Goal: Task Accomplishment & Management: Manage account settings

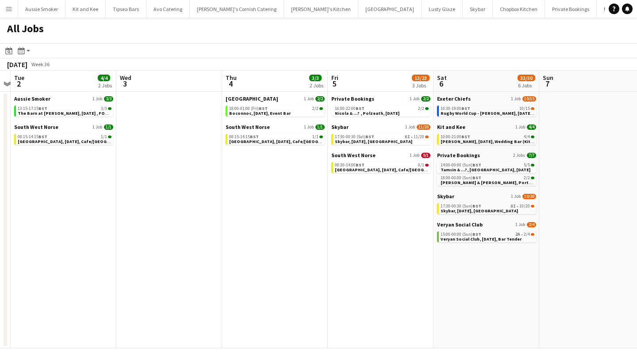
scroll to position [0, 306]
click at [400, 114] on span "Nicola & ...? , Polzeath, 5th September" at bounding box center [367, 114] width 65 height 6
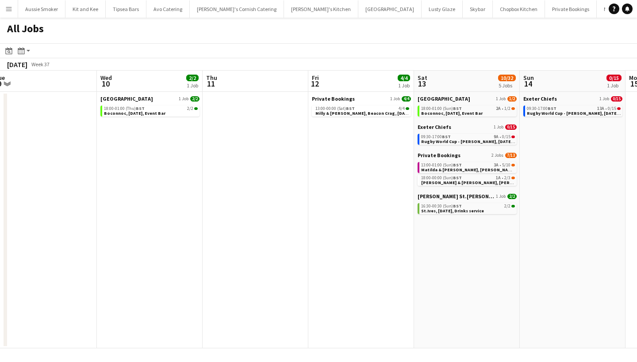
scroll to position [0, 432]
click at [459, 167] on span "Matilda & [PERSON_NAME], [PERSON_NAME],[DATE]" at bounding box center [475, 170] width 110 height 6
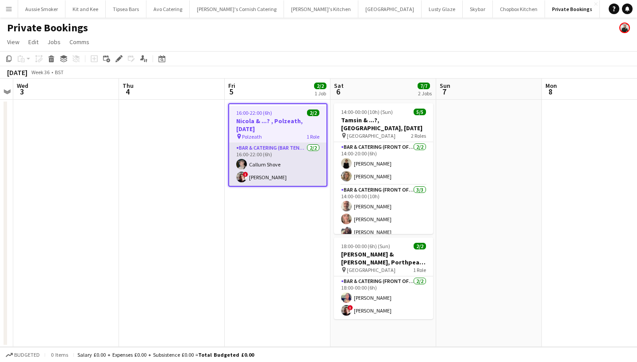
click at [306, 164] on app-card-role "Bar & Catering (Bar Tender) 2/2 16:00-22:00 (6h) Callum Shove ! Kathryn Marsh" at bounding box center [277, 164] width 97 height 43
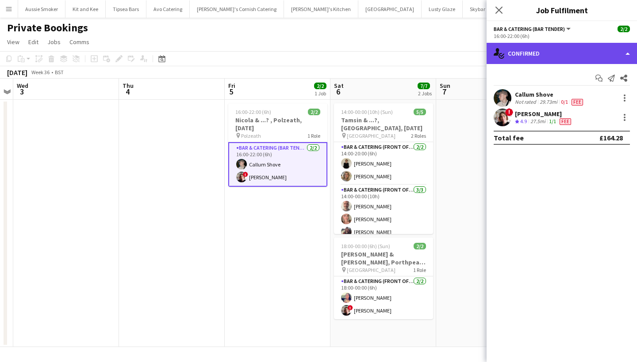
click at [547, 50] on div "single-neutral-actions-check-2 Confirmed" at bounding box center [561, 53] width 150 height 21
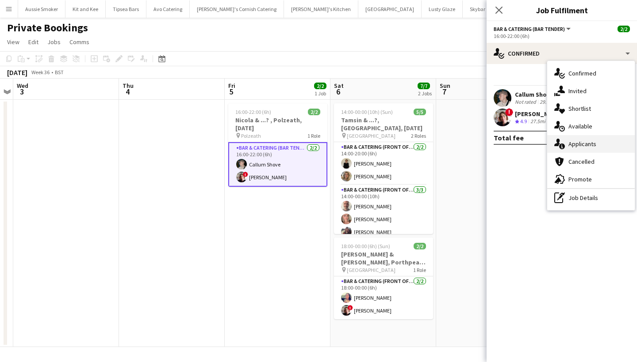
click at [582, 141] on div "single-neutral-actions-information Applicants" at bounding box center [591, 144] width 88 height 18
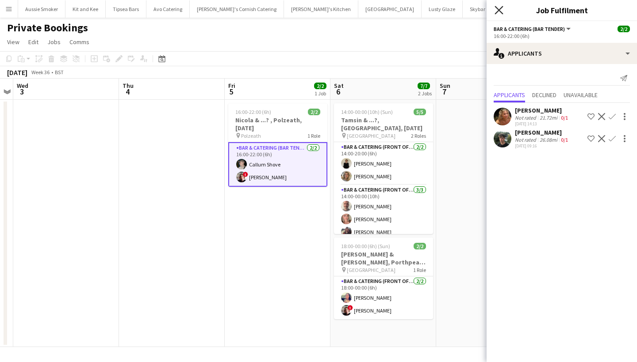
click at [499, 10] on icon at bounding box center [498, 10] width 8 height 8
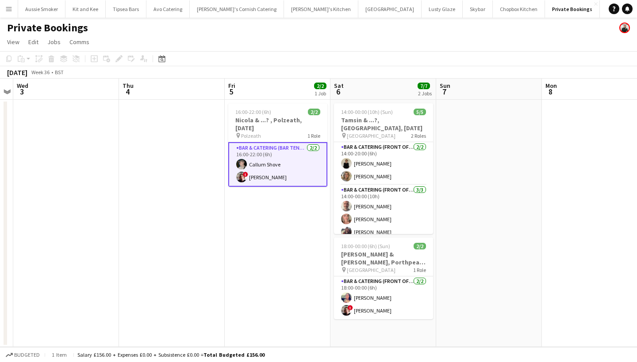
click at [279, 216] on app-date-cell "16:00-22:00 (6h) 2/2 Nicola & ...? , Polzeath, 5th September pin Polzeath 1 Rol…" at bounding box center [278, 224] width 106 height 248
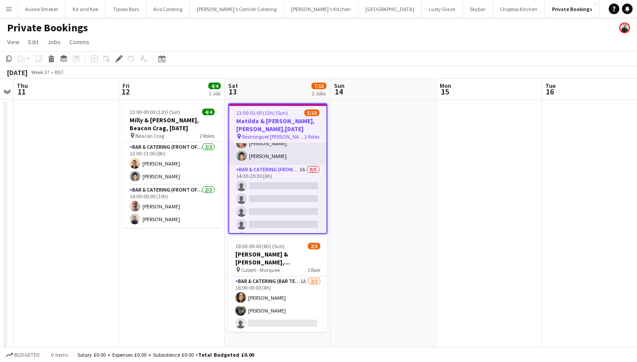
scroll to position [61, 0]
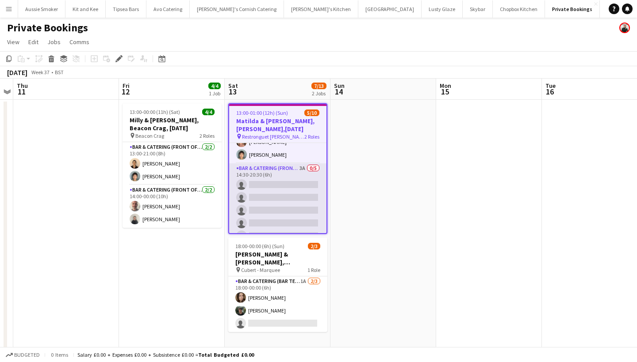
click at [304, 200] on app-card-role "Bar & Catering (Front of House) 3A 0/5 14:30-20:30 (6h) single-neutral-actions …" at bounding box center [277, 204] width 97 height 81
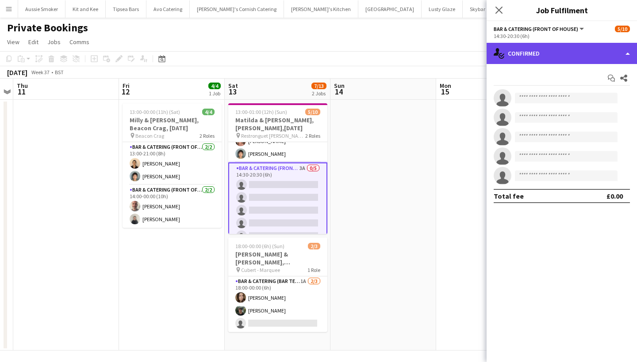
click at [572, 56] on div "single-neutral-actions-check-2 Confirmed" at bounding box center [561, 53] width 150 height 21
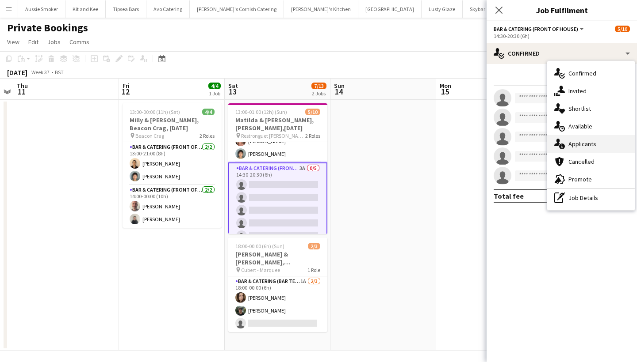
click at [585, 138] on div "single-neutral-actions-information Applicants" at bounding box center [591, 144] width 88 height 18
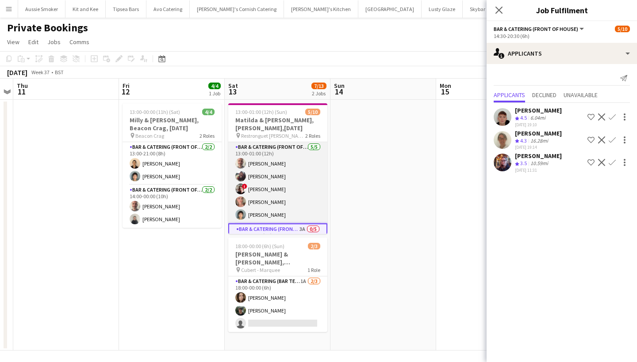
scroll to position [0, 0]
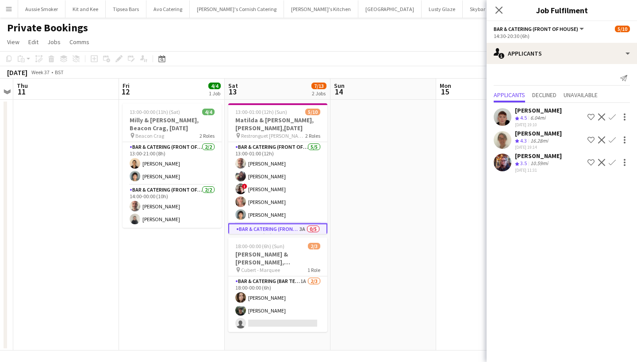
click at [610, 117] on app-icon "Confirm" at bounding box center [611, 117] width 7 height 7
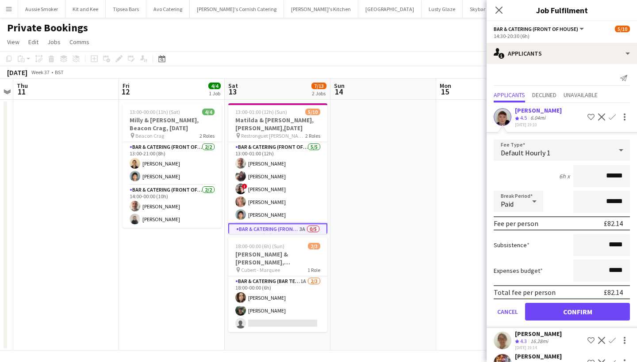
type input "******"
click at [587, 307] on button "Confirm" at bounding box center [577, 312] width 105 height 18
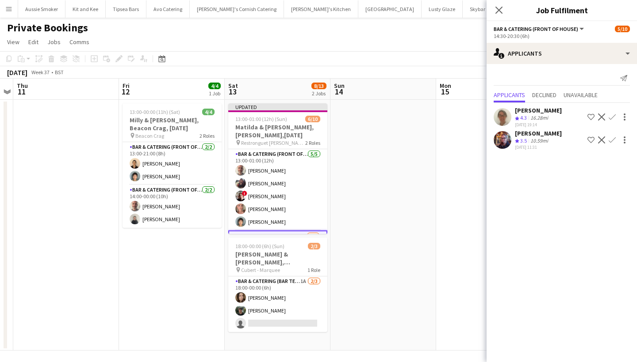
click at [613, 117] on app-icon "Confirm" at bounding box center [611, 117] width 7 height 7
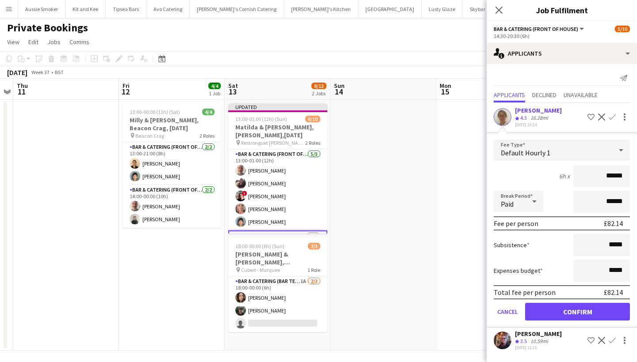
type input "******"
click at [560, 313] on button "Confirm" at bounding box center [577, 312] width 105 height 18
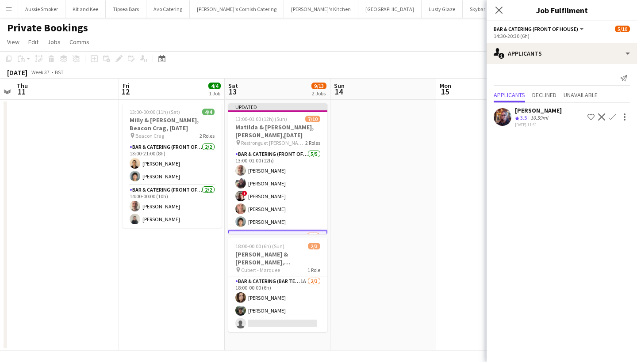
click at [611, 114] on app-icon "Confirm" at bounding box center [611, 117] width 7 height 7
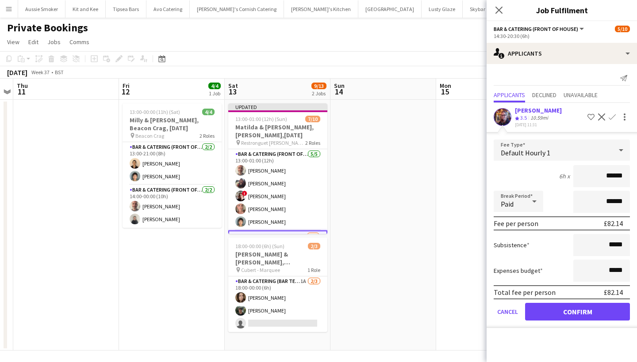
type input "******"
click at [583, 307] on button "Confirm" at bounding box center [577, 312] width 105 height 18
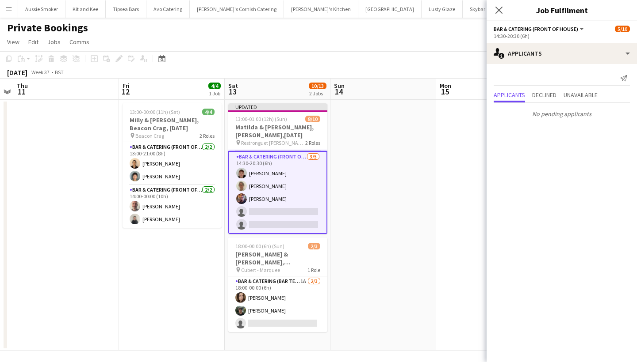
scroll to position [80, 0]
click at [501, 10] on icon "Close pop-in" at bounding box center [498, 10] width 8 height 8
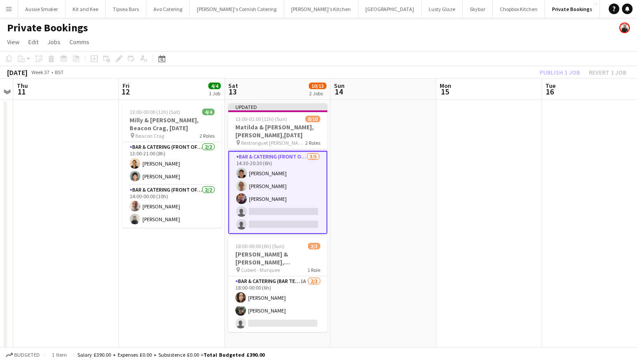
click at [552, 76] on div "Publish 1 job Revert 1 job" at bounding box center [583, 72] width 108 height 11
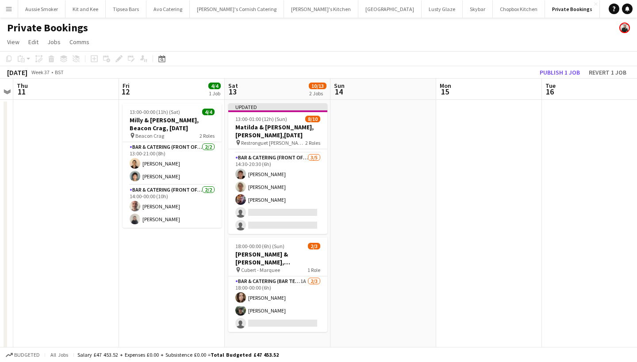
click at [552, 76] on button "Publish 1 job" at bounding box center [559, 72] width 47 height 11
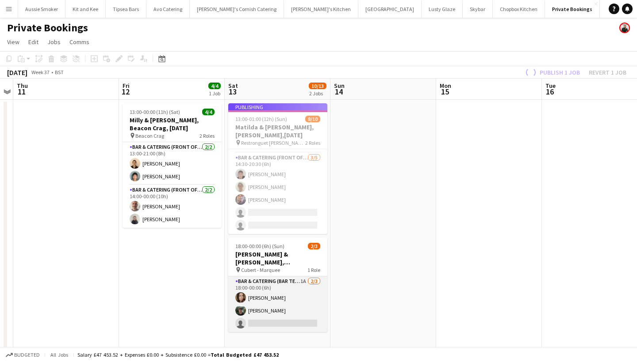
scroll to position [71, 0]
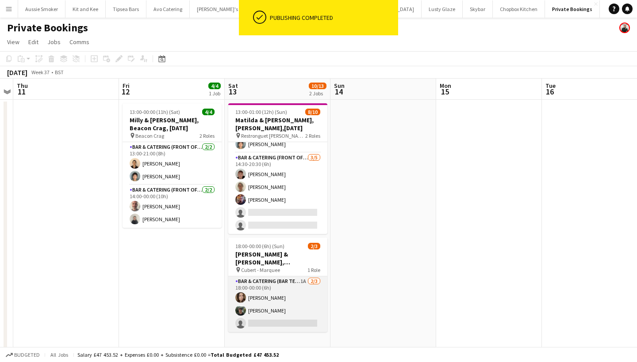
click at [296, 296] on app-card-role "Bar & Catering (Bar Tender) 1A 2/3 18:00-00:00 (6h) Ellie McCready James Munro …" at bounding box center [277, 305] width 99 height 56
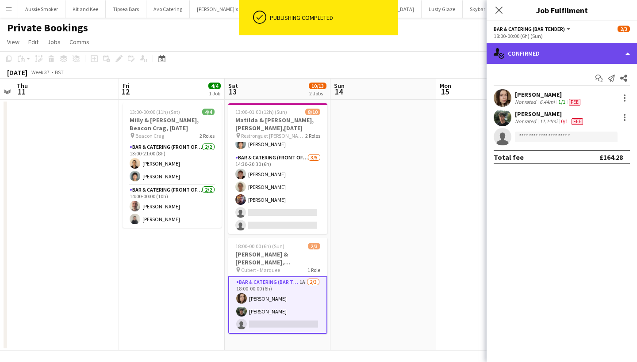
click at [532, 46] on div "single-neutral-actions-check-2 Confirmed" at bounding box center [561, 53] width 150 height 21
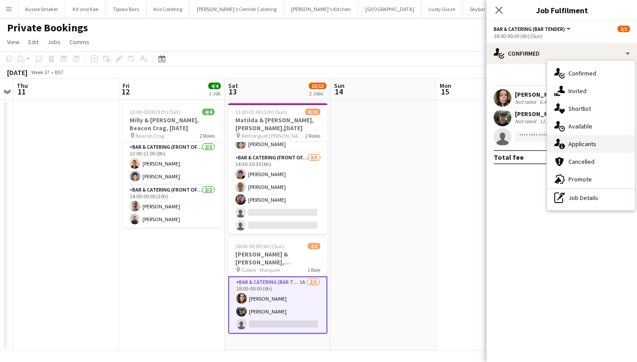
click at [585, 149] on div "single-neutral-actions-information Applicants" at bounding box center [591, 144] width 88 height 18
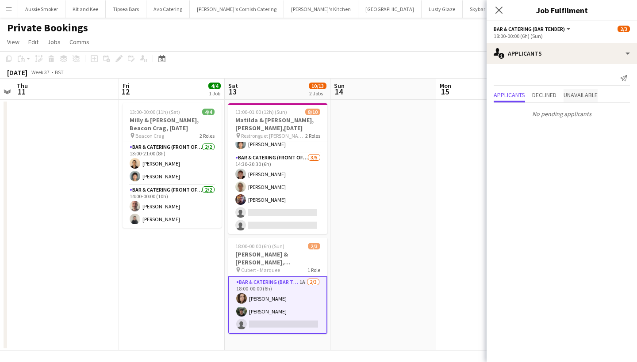
click at [585, 96] on span "Unavailable" at bounding box center [580, 95] width 34 height 6
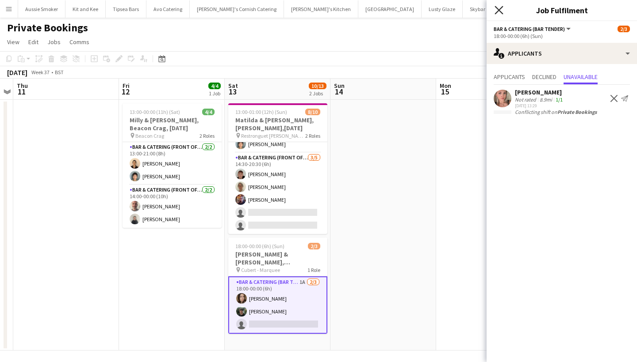
click at [500, 9] on icon "Close pop-in" at bounding box center [498, 10] width 8 height 8
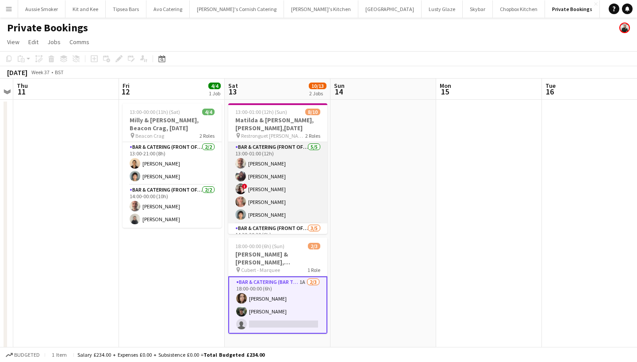
scroll to position [0, 0]
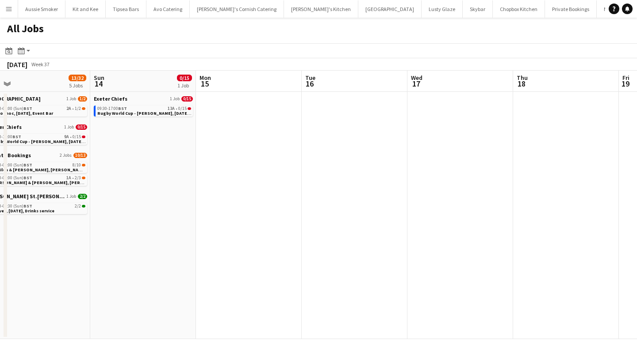
scroll to position [0, 254]
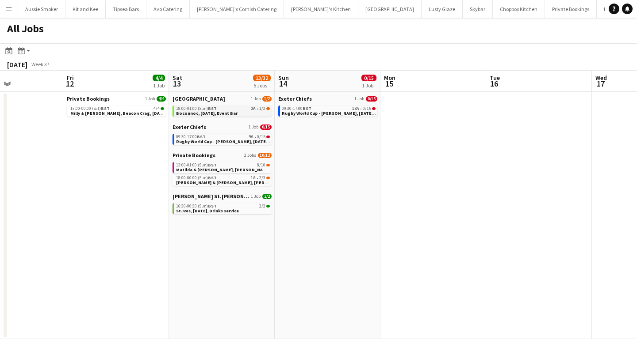
click at [237, 111] on span "Boconnoc, 13th September, Event Bar" at bounding box center [206, 114] width 61 height 6
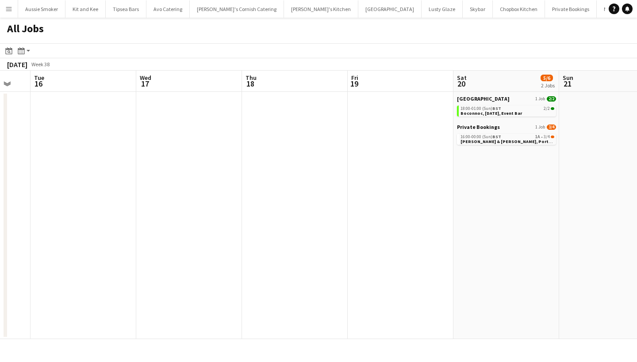
scroll to position [0, 299]
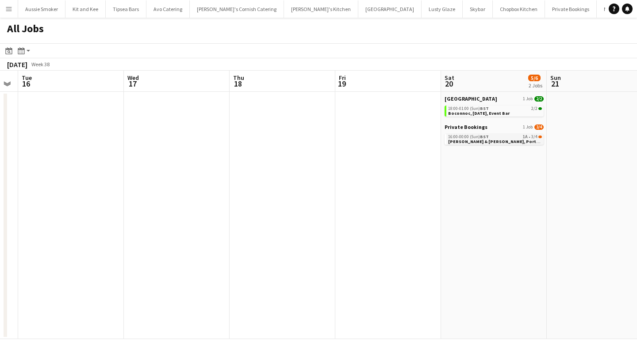
click at [479, 142] on span "Thomas & Katie, Portscatho, 20th September" at bounding box center [507, 142] width 119 height 6
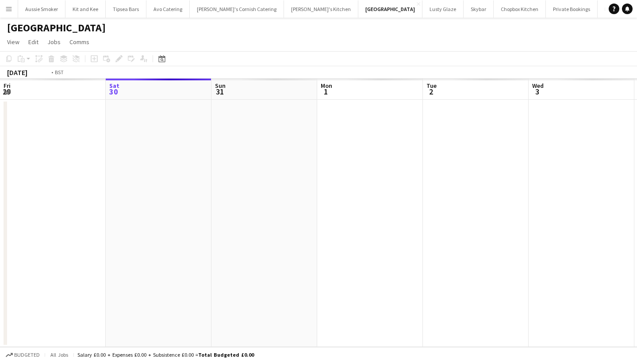
scroll to position [0, 304]
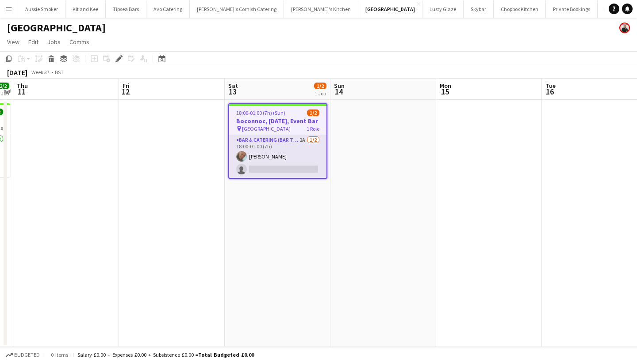
click at [278, 166] on app-card-role "Bar & Catering (Bar Tender) 2A 1/2 18:00-01:00 (7h) Lauren Fisher single-neutra…" at bounding box center [277, 156] width 97 height 43
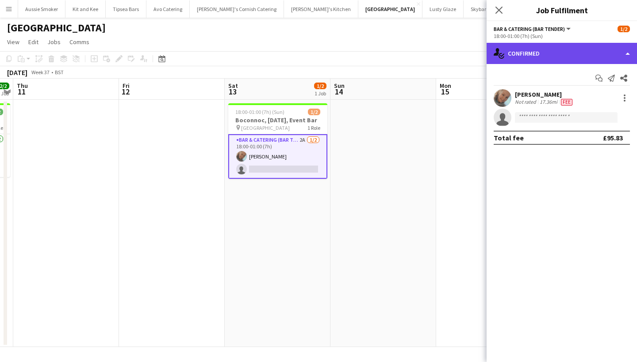
click at [542, 53] on div "single-neutral-actions-check-2 Confirmed" at bounding box center [561, 53] width 150 height 21
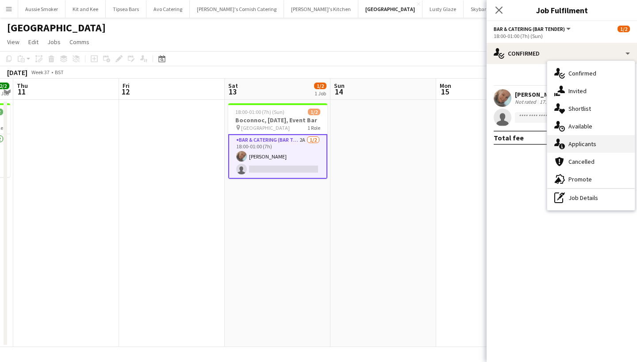
click at [571, 142] on div "single-neutral-actions-information Applicants" at bounding box center [591, 144] width 88 height 18
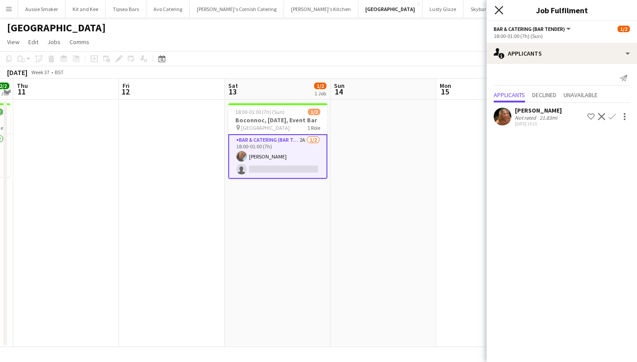
click at [498, 9] on icon at bounding box center [498, 10] width 8 height 8
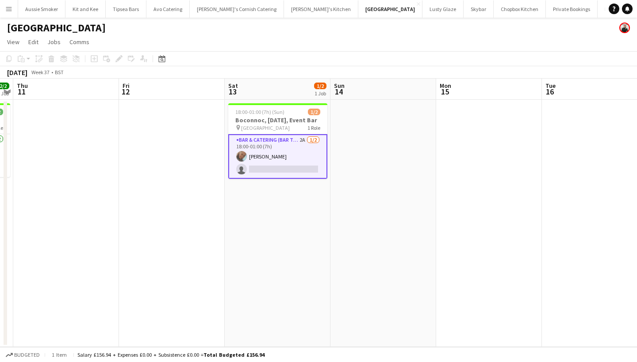
click at [274, 172] on app-card-role "Bar & Catering (Bar Tender) 2A 1/2 18:00-01:00 (7h) Lauren Fisher single-neutra…" at bounding box center [277, 156] width 99 height 45
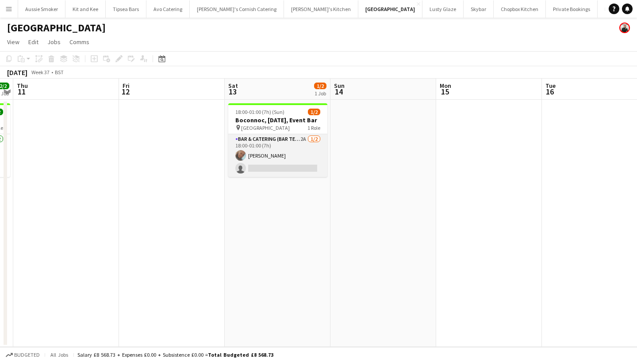
click at [284, 164] on app-card-role "Bar & Catering (Bar Tender) 2A 1/2 18:00-01:00 (7h) Lauren Fisher single-neutra…" at bounding box center [277, 155] width 99 height 43
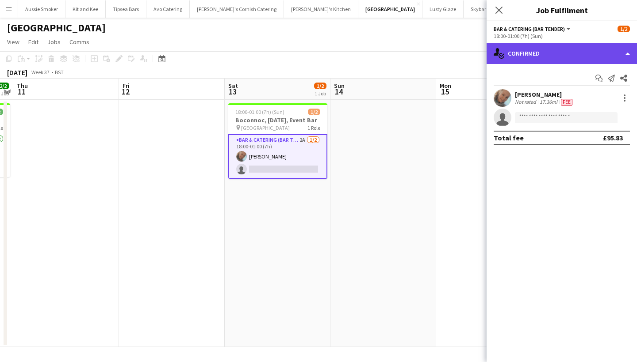
click at [533, 53] on div "single-neutral-actions-check-2 Confirmed" at bounding box center [561, 53] width 150 height 21
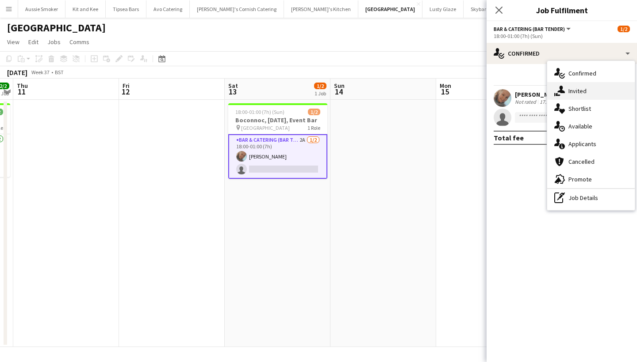
click at [574, 92] on div "single-neutral-actions-share-1 Invited" at bounding box center [591, 91] width 88 height 18
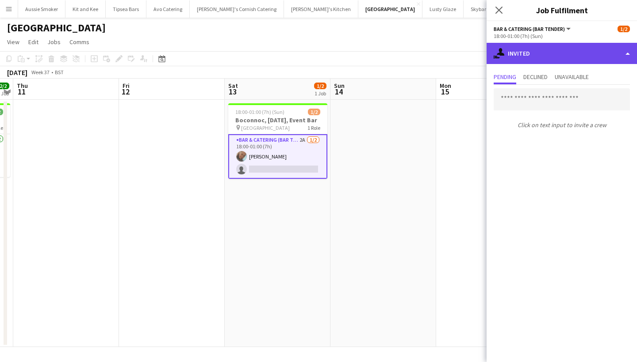
click at [551, 53] on div "single-neutral-actions-share-1 Invited" at bounding box center [561, 53] width 150 height 21
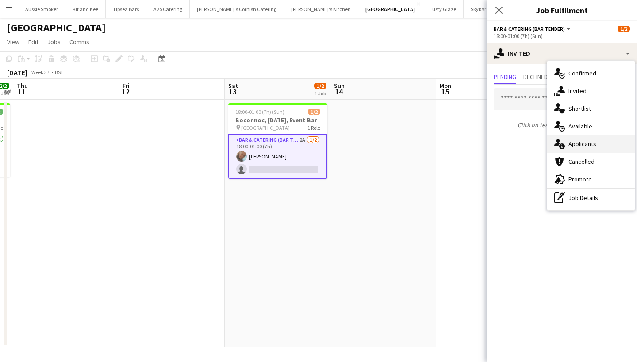
click at [566, 141] on div "single-neutral-actions-information Applicants" at bounding box center [591, 144] width 88 height 18
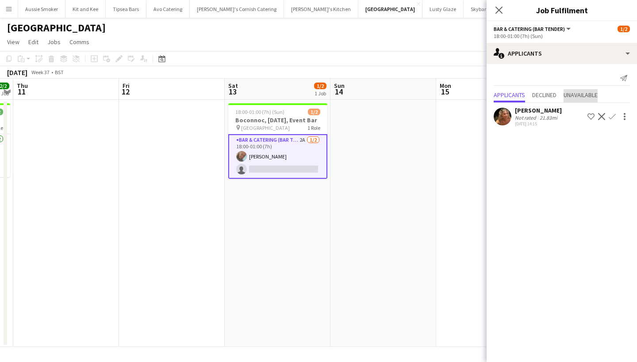
click at [570, 93] on span "Unavailable" at bounding box center [580, 95] width 34 height 6
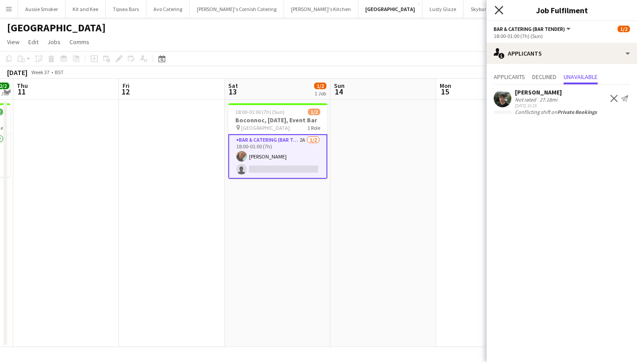
click at [497, 7] on icon "Close pop-in" at bounding box center [498, 10] width 8 height 8
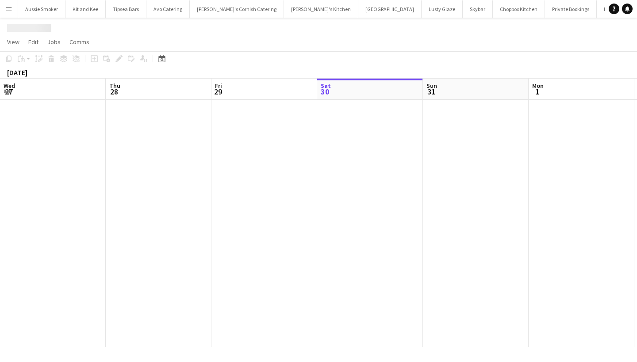
scroll to position [0, 304]
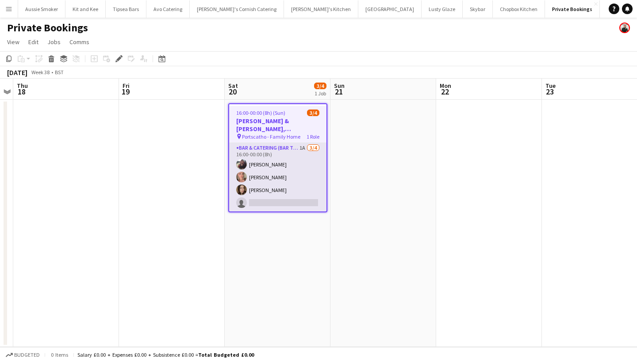
click at [263, 176] on app-card-role "Bar & Catering (Bar Tender) 1A [DATE] 16:00-00:00 (8h) [PERSON_NAME] [PERSON_NA…" at bounding box center [277, 177] width 97 height 69
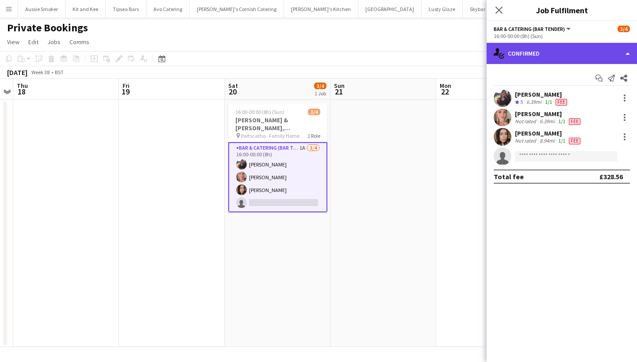
click at [535, 51] on div "single-neutral-actions-check-2 Confirmed" at bounding box center [561, 53] width 150 height 21
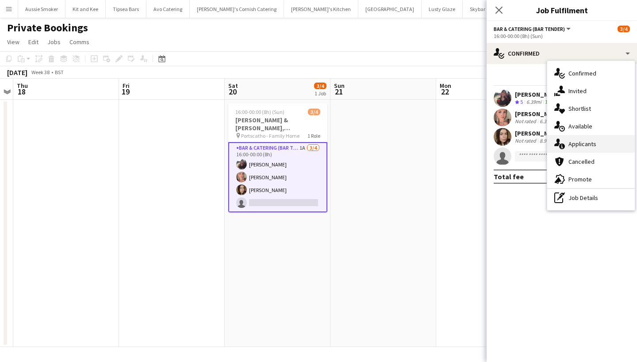
click at [580, 144] on div "single-neutral-actions-information Applicants" at bounding box center [591, 144] width 88 height 18
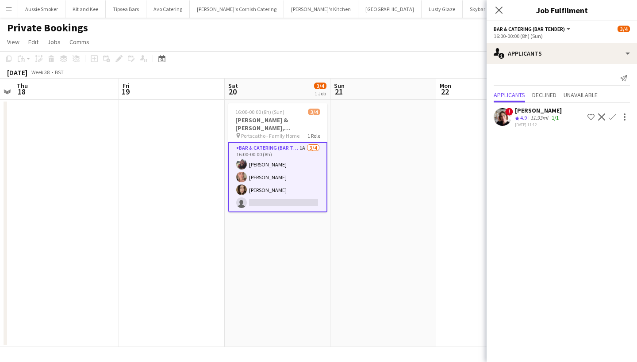
scroll to position [0, 0]
click at [497, 9] on icon at bounding box center [498, 10] width 8 height 8
